Goal: Task Accomplishment & Management: Use online tool/utility

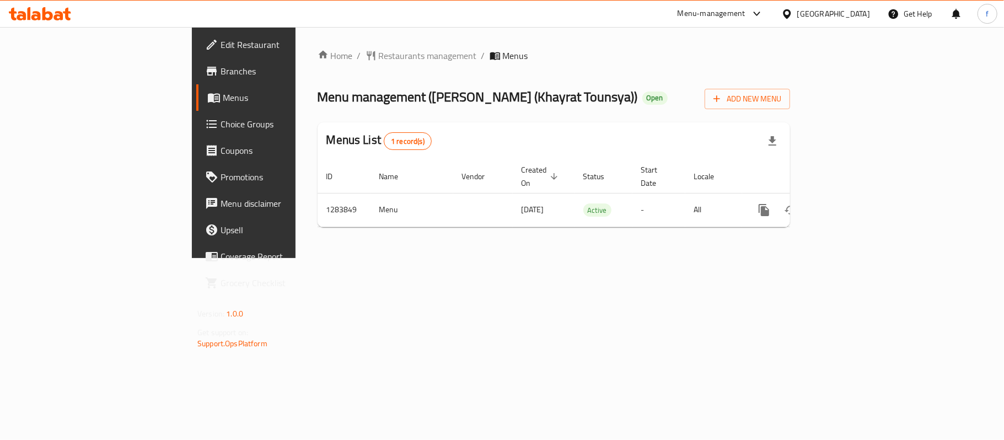
click at [745, 20] on div "Menu-management" at bounding box center [712, 13] width 68 height 13
click at [684, 121] on div "Restaurant-Management" at bounding box center [705, 122] width 87 height 12
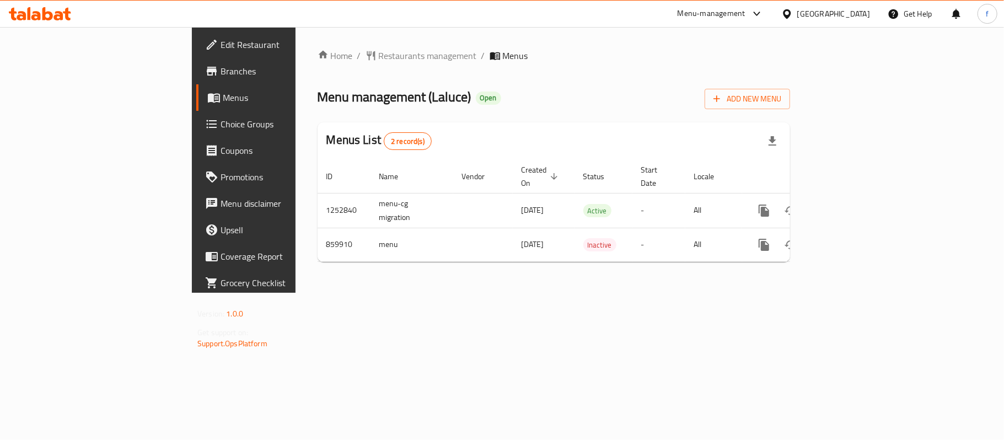
click at [745, 14] on div "Menu-management" at bounding box center [712, 13] width 68 height 13
click at [711, 98] on div "All Plugins Global Quality Control Center Menu-management Restaurant-Management" at bounding box center [734, 85] width 165 height 99
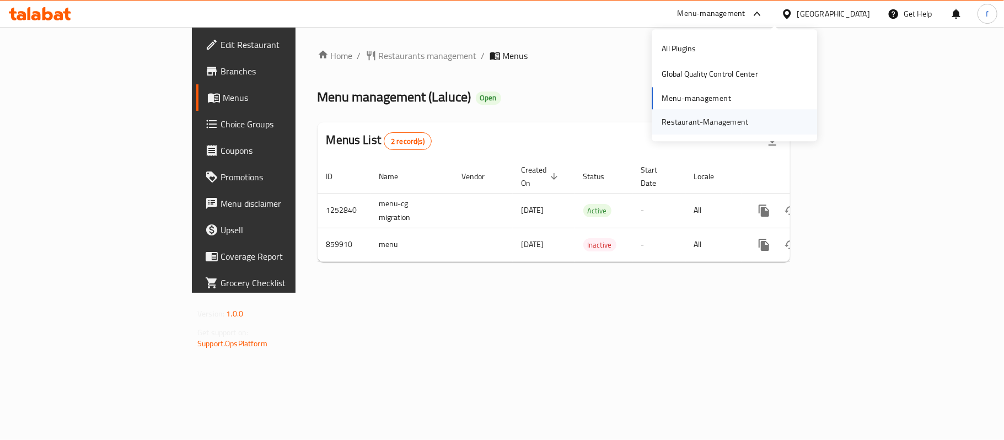
click at [705, 127] on div "Restaurant-Management" at bounding box center [705, 122] width 87 height 12
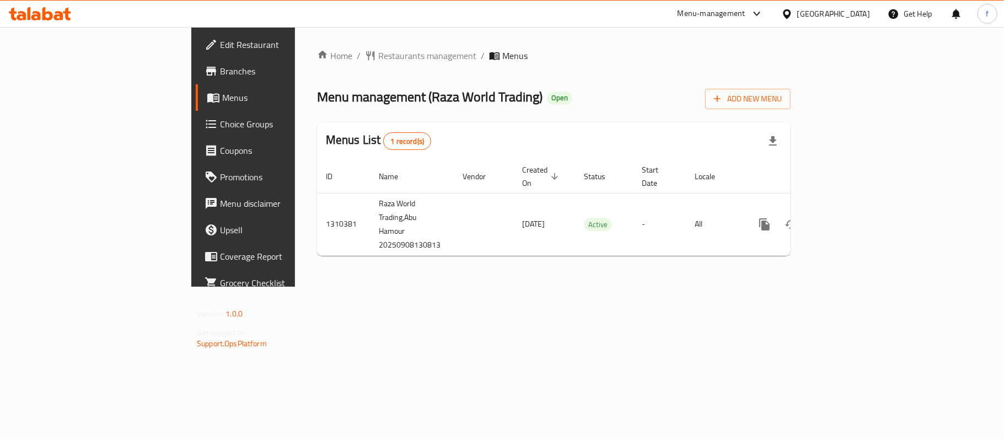
click at [220, 46] on span "Edit Restaurant" at bounding box center [285, 44] width 130 height 13
